Goal: Use online tool/utility: Utilize a website feature to perform a specific function

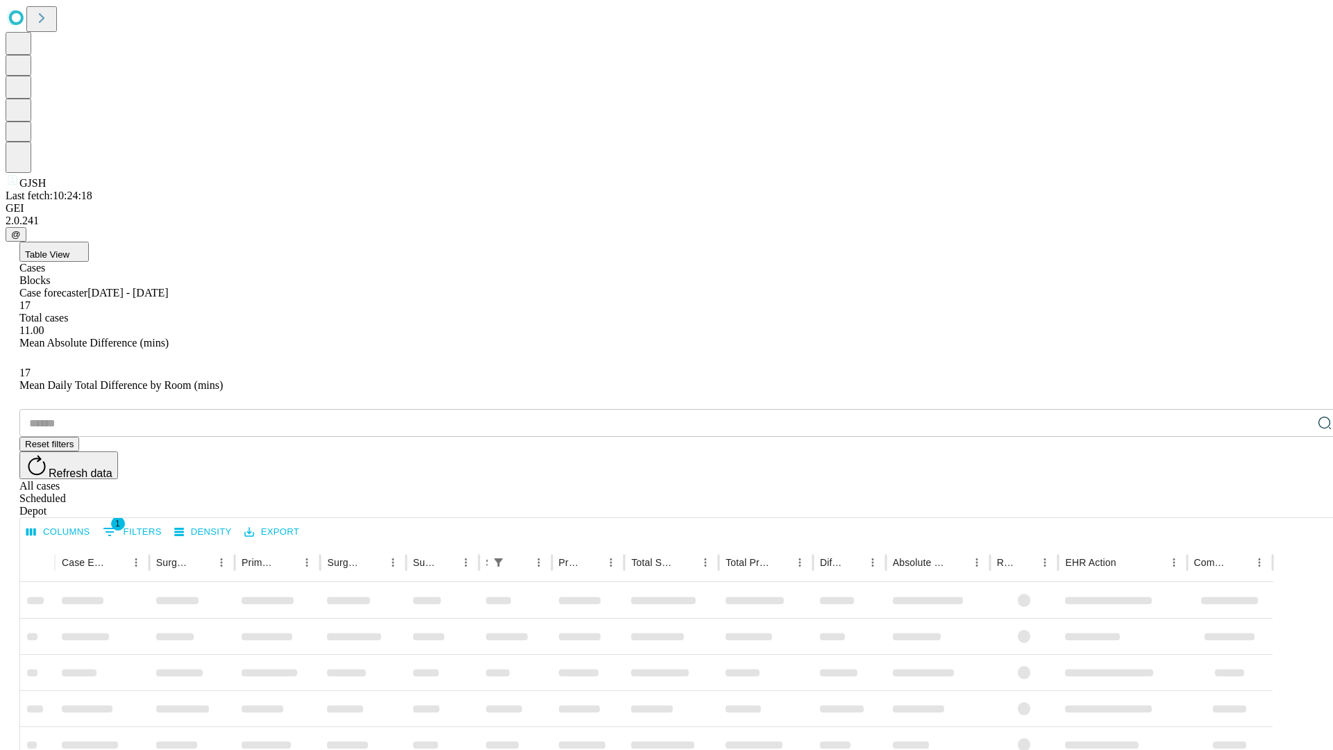
click at [69, 249] on span "Table View" at bounding box center [47, 254] width 44 height 10
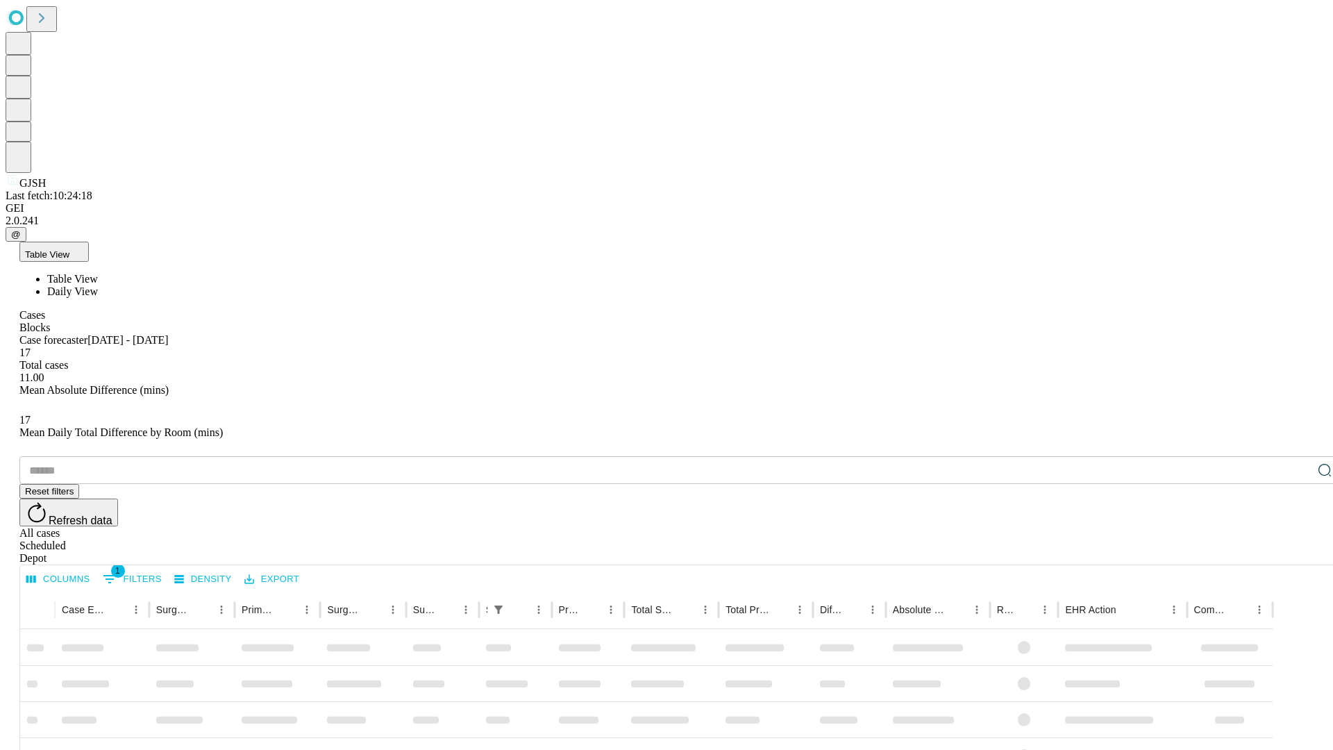
click at [98, 285] on span "Daily View" at bounding box center [72, 291] width 51 height 12
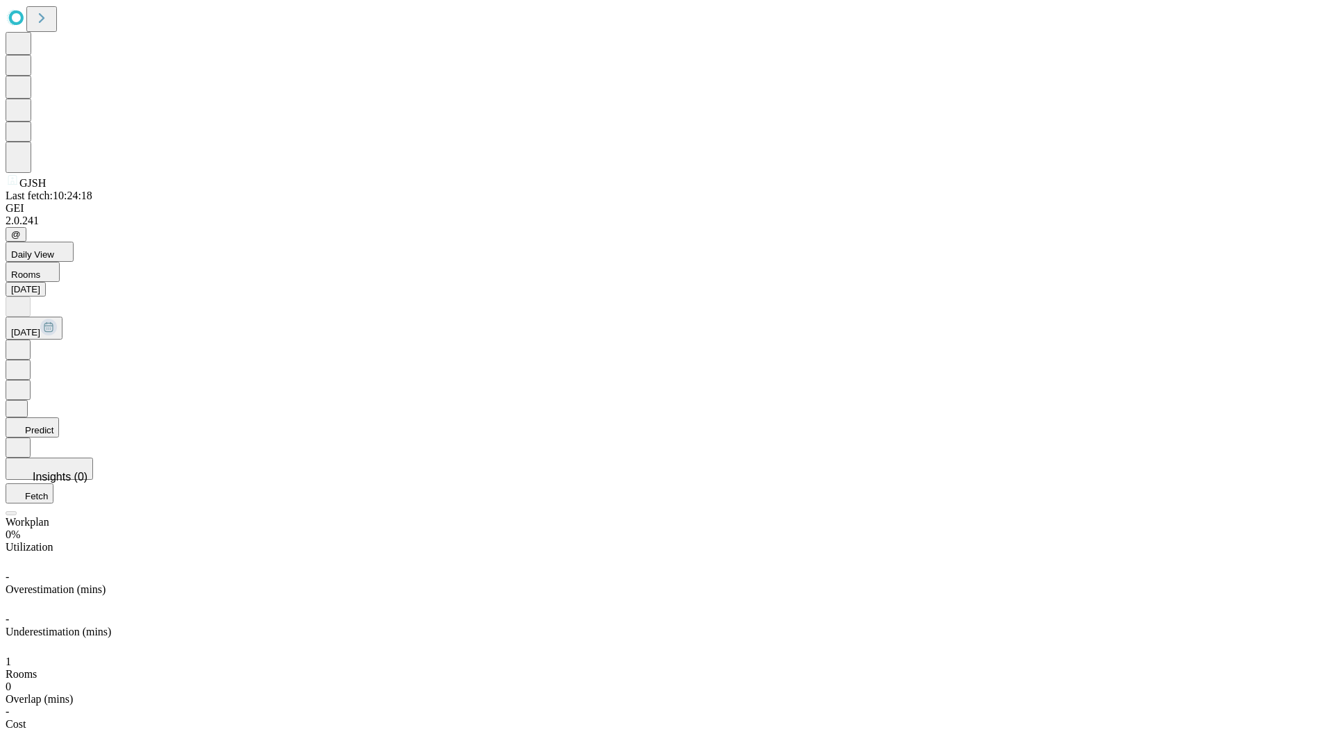
click at [59, 417] on button "Predict" at bounding box center [32, 427] width 53 height 20
